Goal: Task Accomplishment & Management: Use online tool/utility

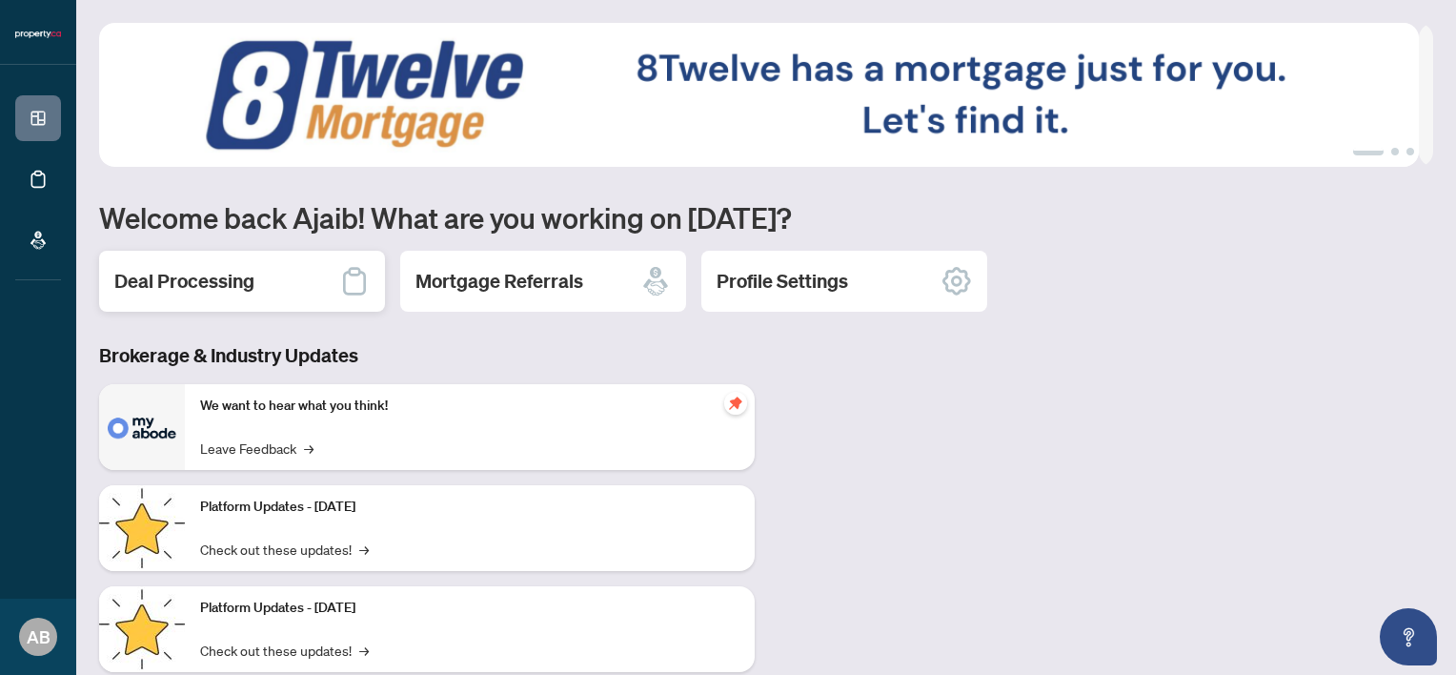
click at [233, 286] on h2 "Deal Processing" at bounding box center [184, 281] width 140 height 27
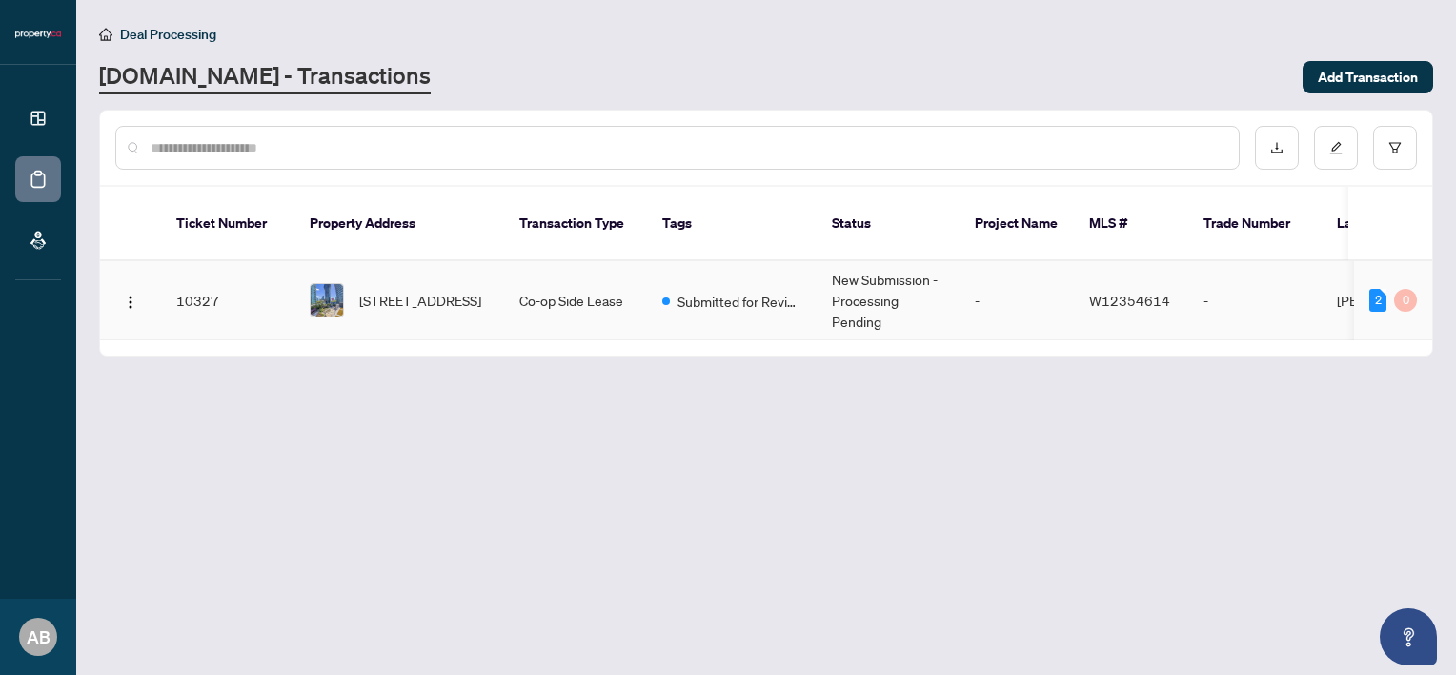
click at [573, 274] on td "Co-op Side Lease" at bounding box center [575, 300] width 143 height 79
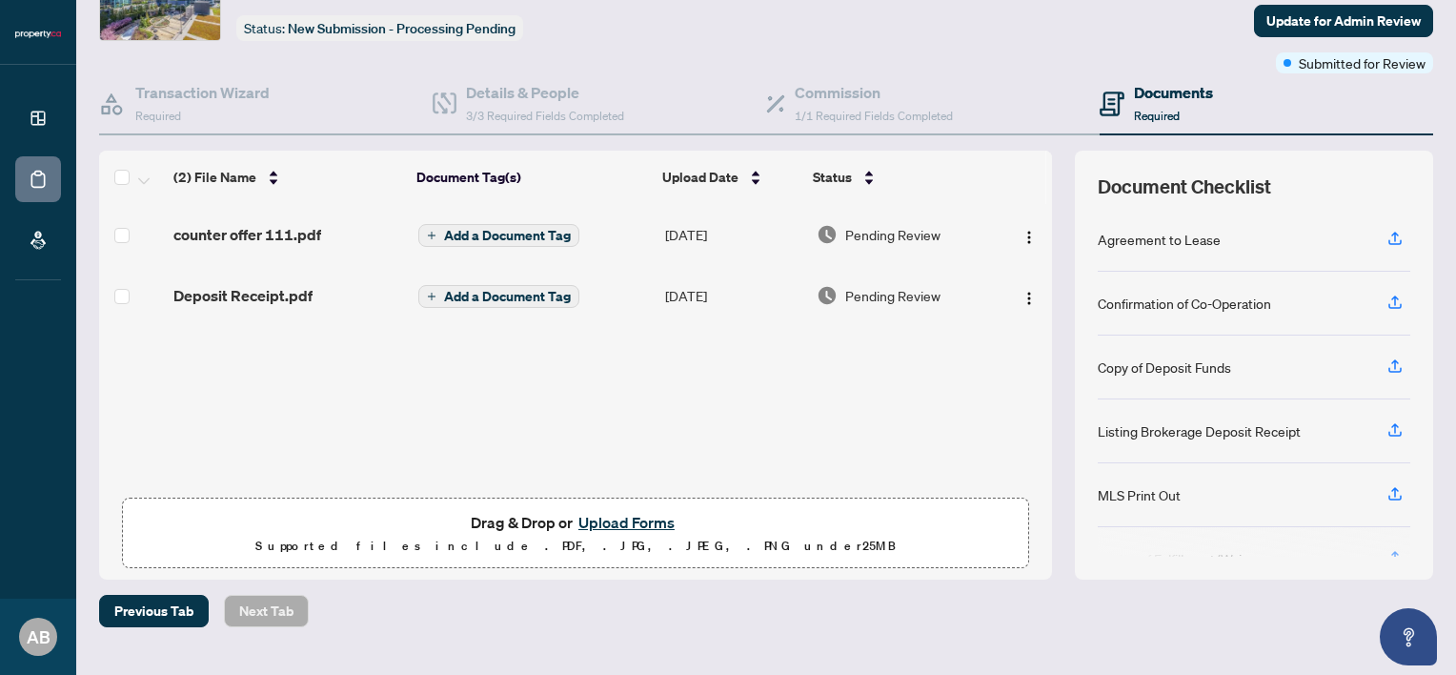
scroll to position [149, 0]
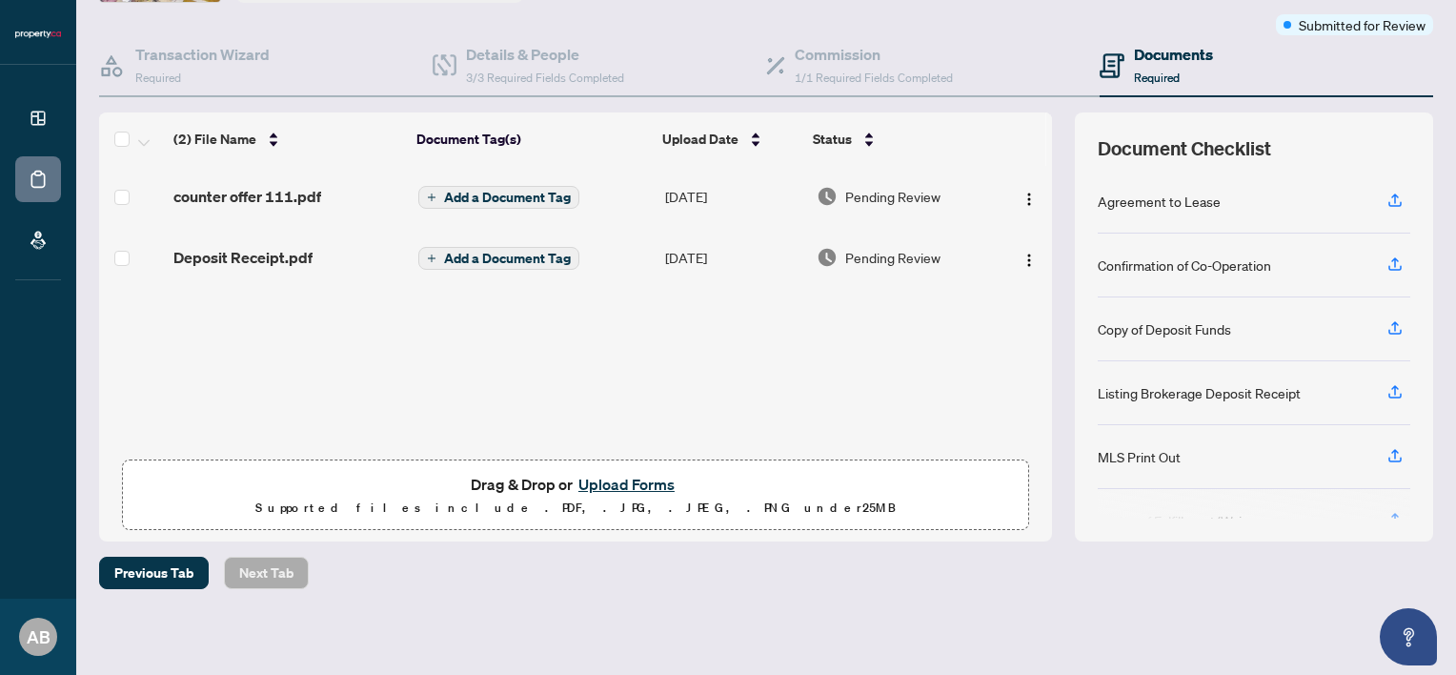
click at [628, 479] on button "Upload Forms" at bounding box center [627, 484] width 108 height 25
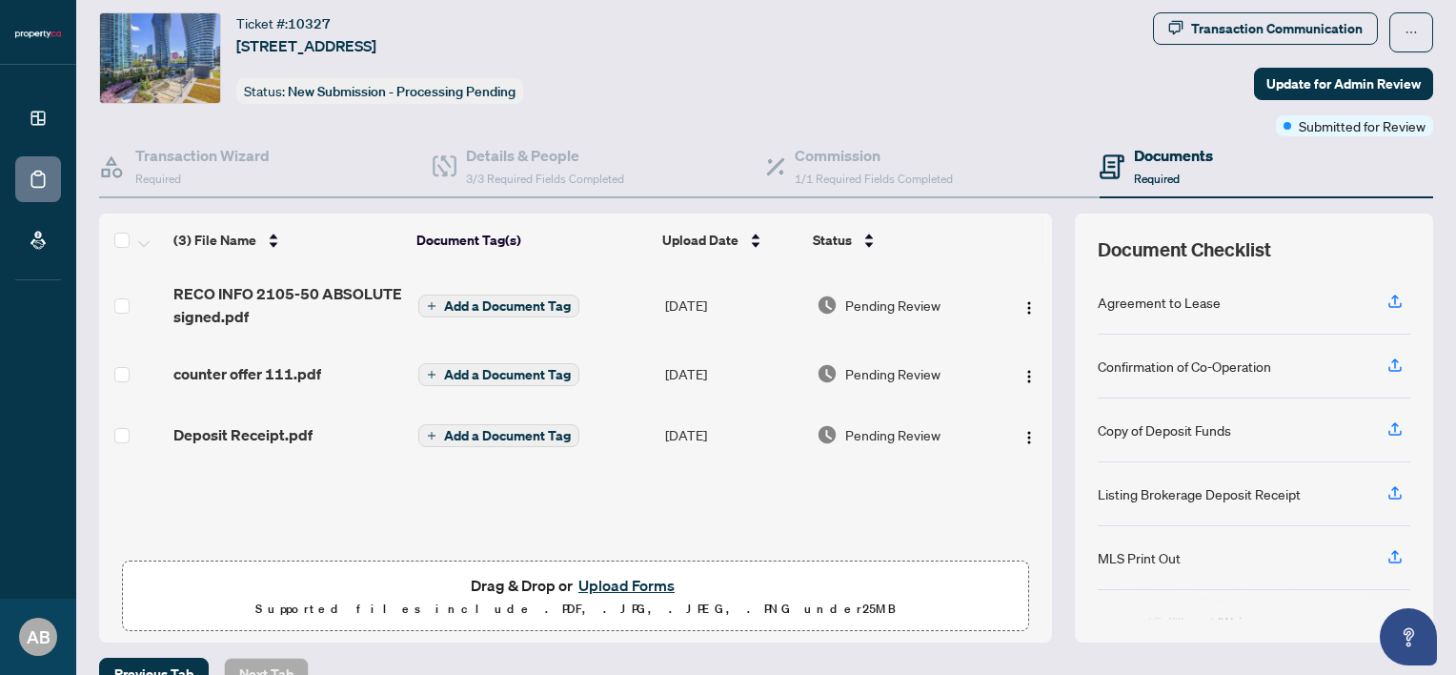
scroll to position [0, 0]
